Goal: Information Seeking & Learning: Learn about a topic

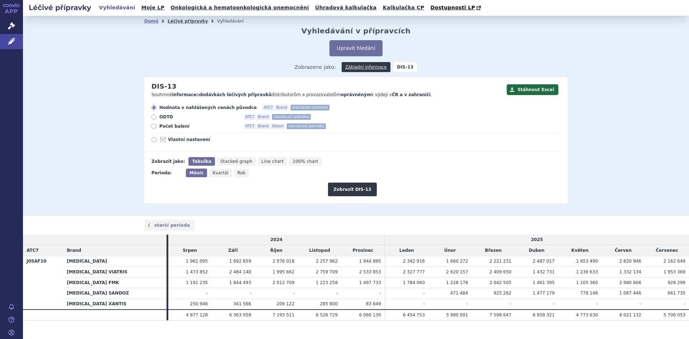
click at [178, 23] on link "Léčivé přípravky" at bounding box center [188, 21] width 40 height 5
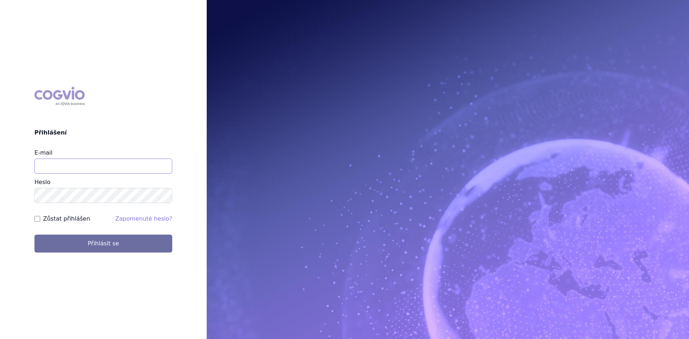
click at [48, 164] on input "E-mail" at bounding box center [103, 166] width 138 height 15
type input "[PERSON_NAME][EMAIL_ADDRESS][DOMAIN_NAME]"
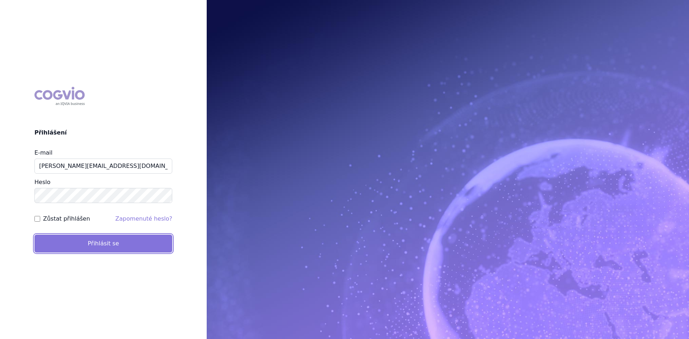
click at [70, 240] on button "Přihlásit se" at bounding box center [103, 244] width 138 height 18
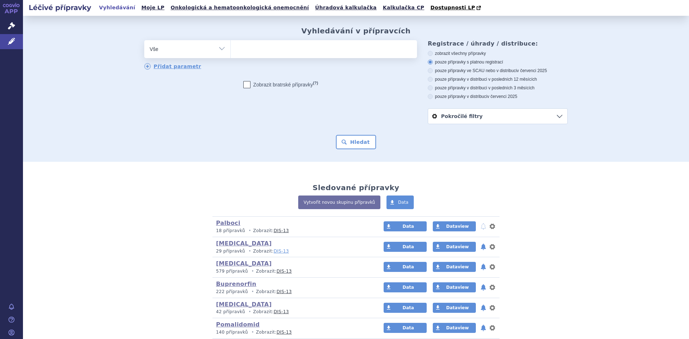
click at [274, 250] on link "DIS-13" at bounding box center [281, 251] width 15 height 5
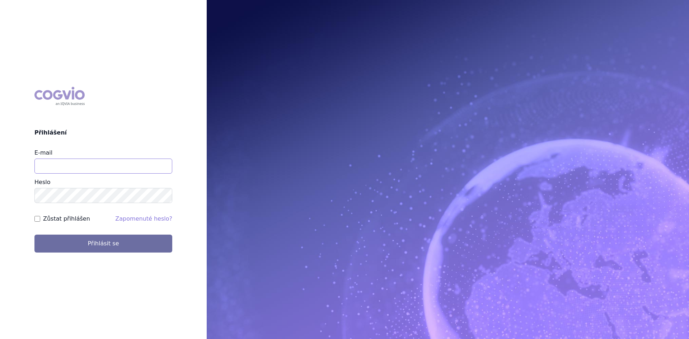
click at [47, 163] on input "E-mail" at bounding box center [103, 166] width 138 height 15
click at [128, 98] on div "COGVIO Přihlášení" at bounding box center [103, 112] width 138 height 50
